Goal: Communication & Community: Answer question/provide support

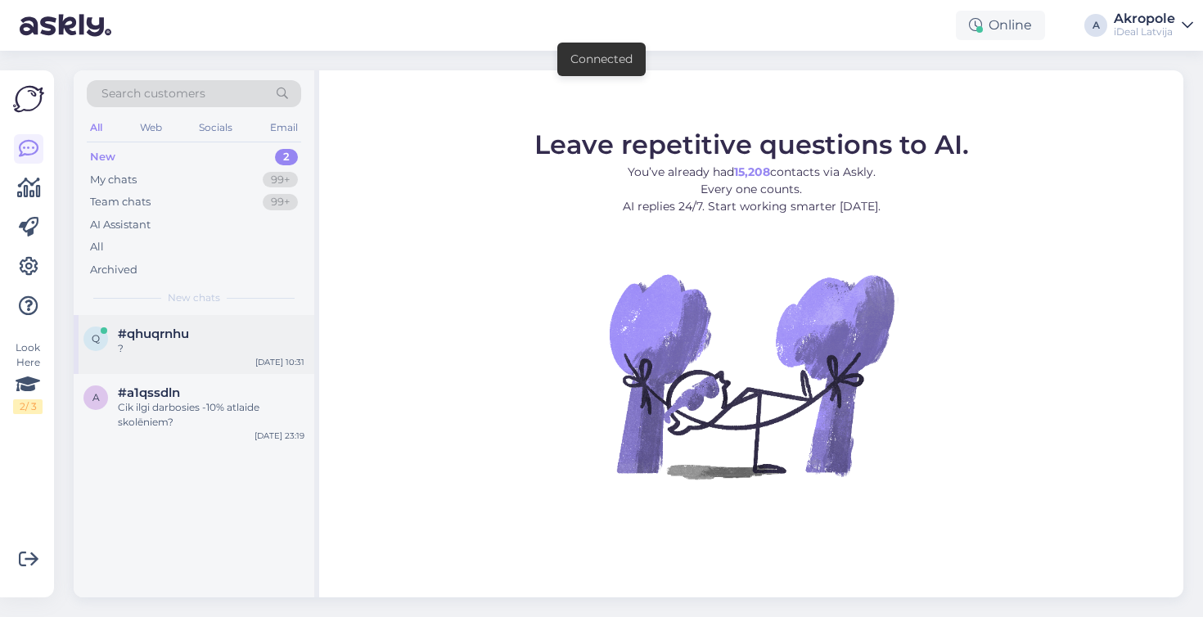
click at [233, 327] on div "#qhuqrnhu" at bounding box center [211, 334] width 187 height 15
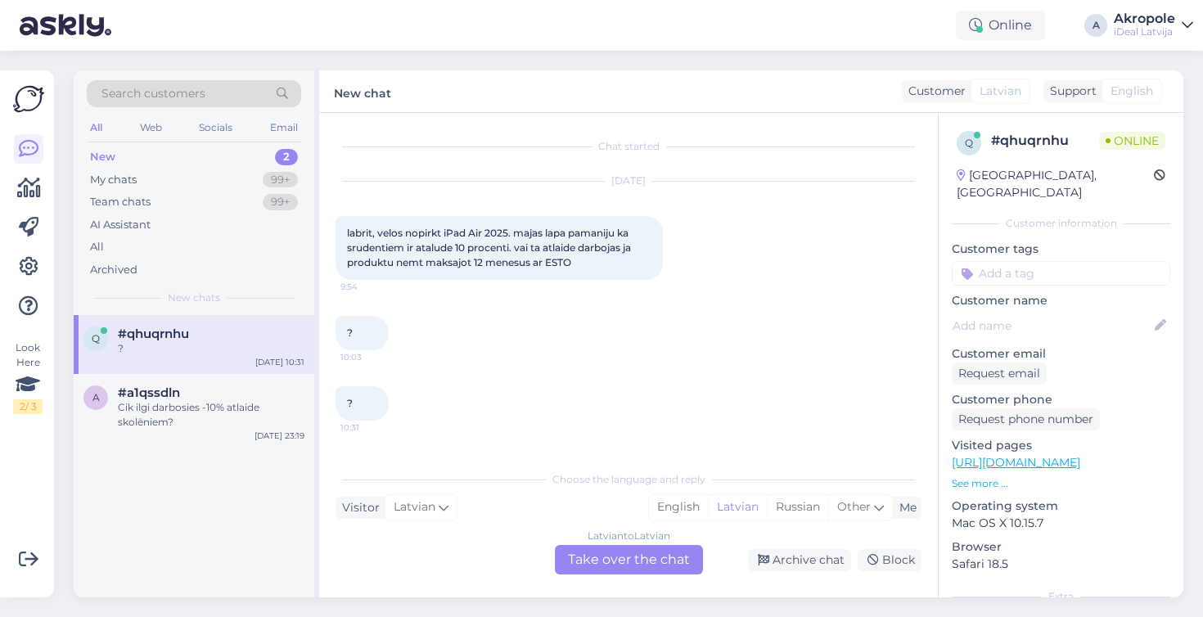
click at [601, 566] on div "Latvian to Latvian Take over the chat" at bounding box center [629, 559] width 148 height 29
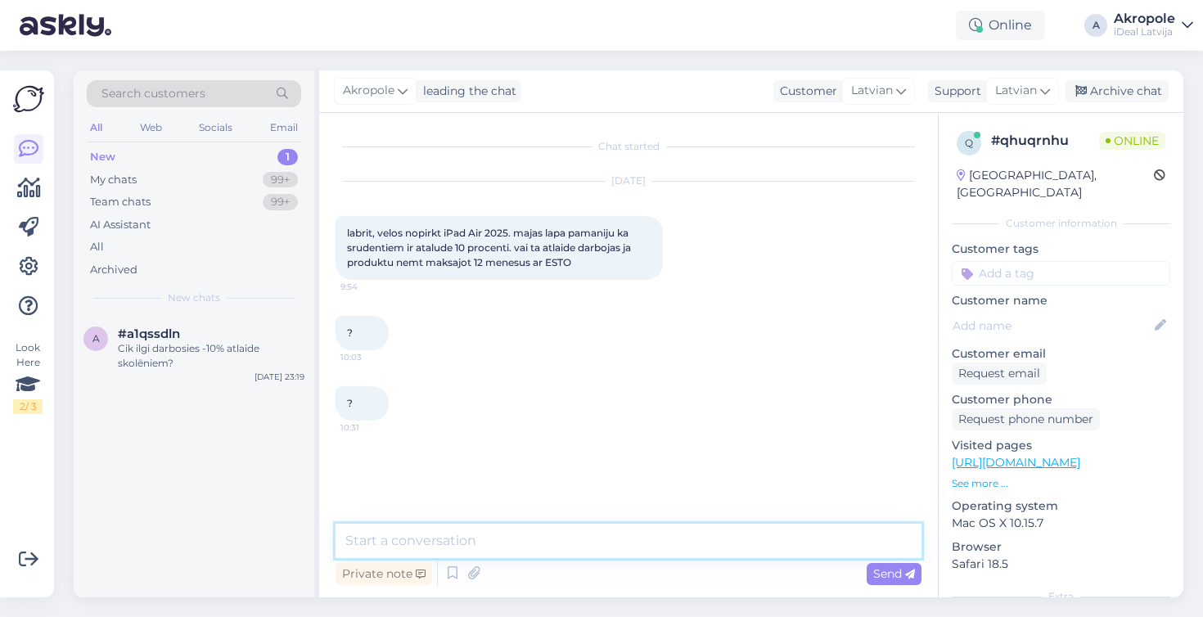
click at [571, 530] on textarea at bounding box center [629, 541] width 586 height 34
type textarea "Labdien!"
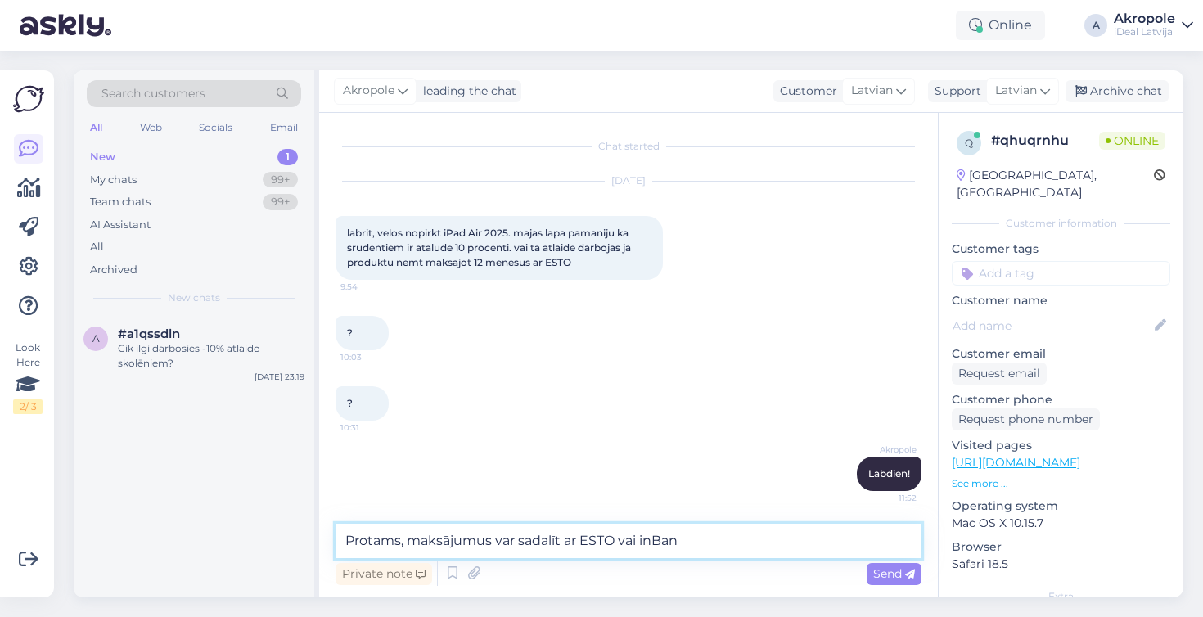
type textarea "Protams, maksājumus var sadalīt ar ESTO vai inBank"
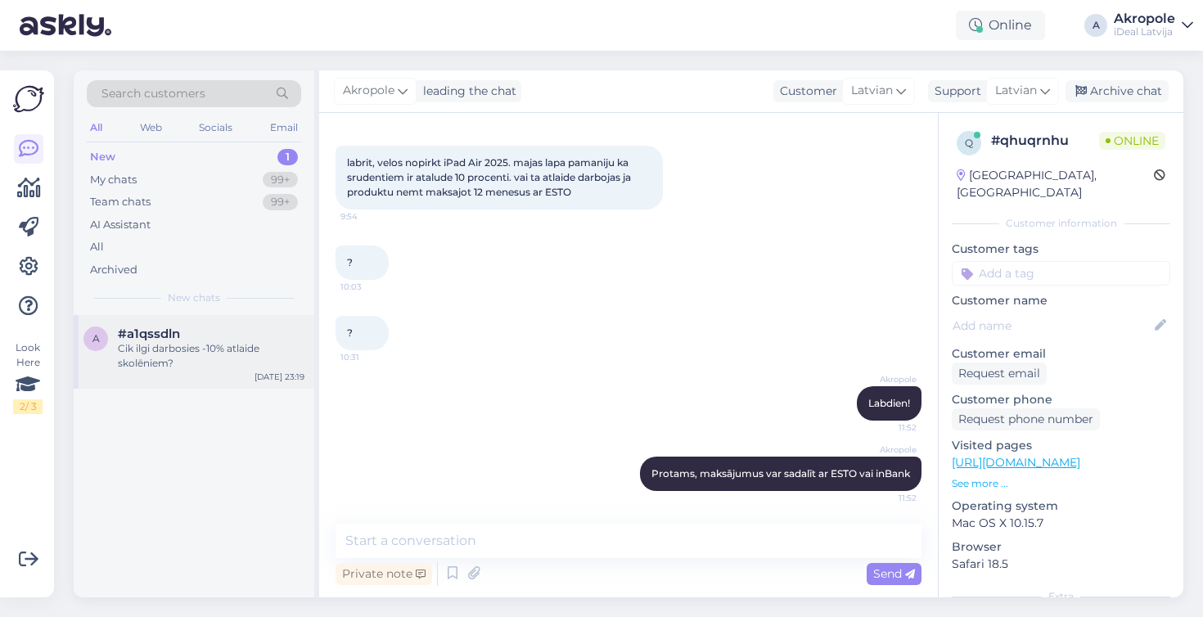
click at [246, 359] on div "Cik ilgi darbosies -10% atlaide skolēniem?" at bounding box center [211, 355] width 187 height 29
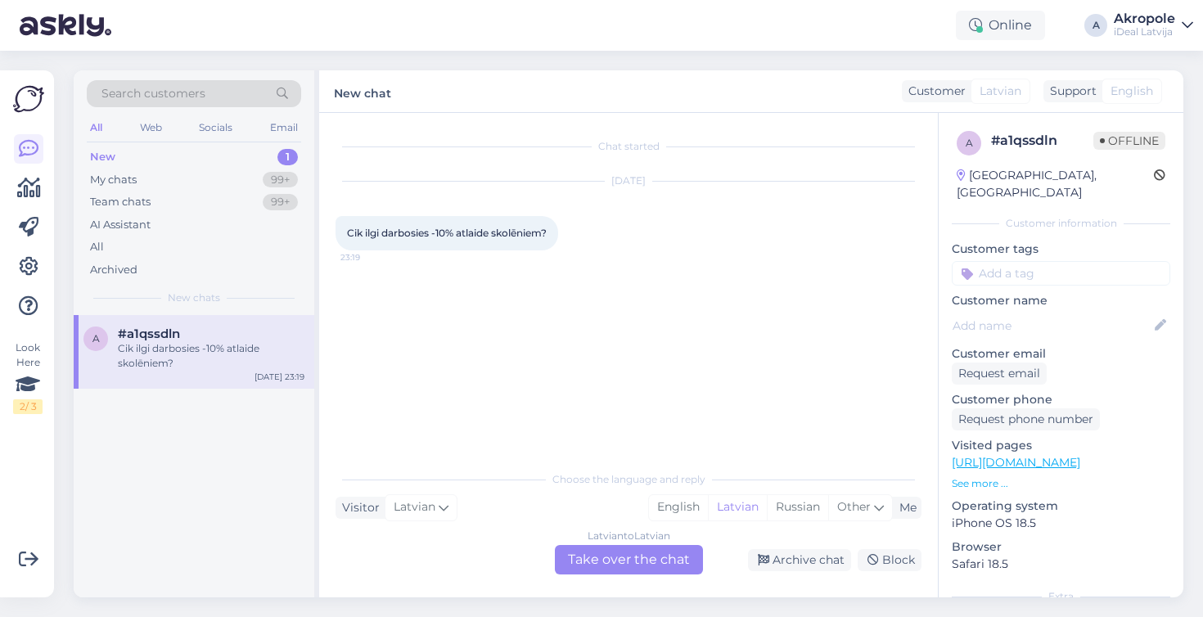
scroll to position [0, 0]
click at [634, 560] on div "Latvian to Latvian Take over the chat" at bounding box center [629, 559] width 148 height 29
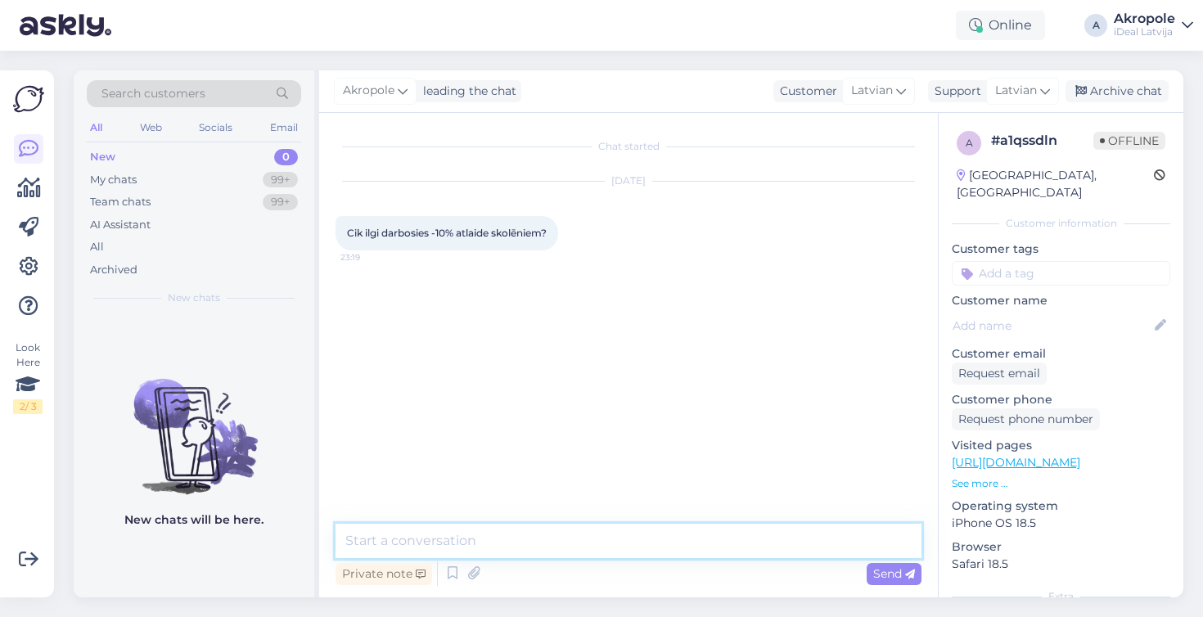
click at [563, 530] on textarea at bounding box center [629, 541] width 586 height 34
type textarea "Labdien!"
type textarea "Līdz 01.11.2025"
